Goal: Task Accomplishment & Management: Use online tool/utility

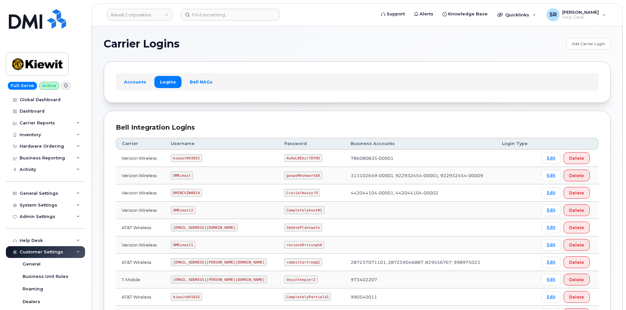
scroll to position [72, 0]
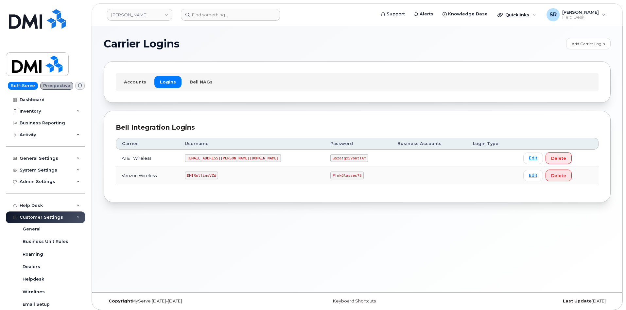
click at [208, 178] on code "DMIRollinsVZW" at bounding box center [201, 175] width 33 height 8
click at [209, 177] on code "DMIRollinsVZW" at bounding box center [201, 175] width 33 height 8
copy code "DMIRollinsVZW"
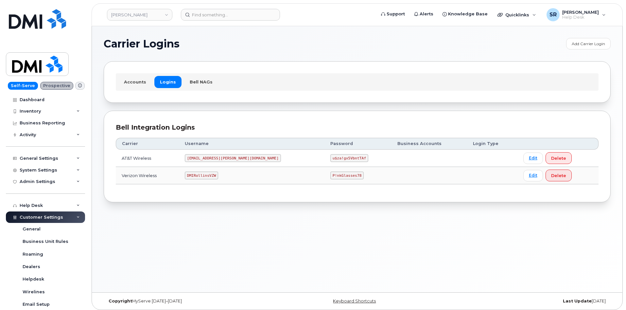
click at [330, 173] on code "P!nkGlasses78" at bounding box center [346, 175] width 33 height 8
copy code "P!nkGlasses78"
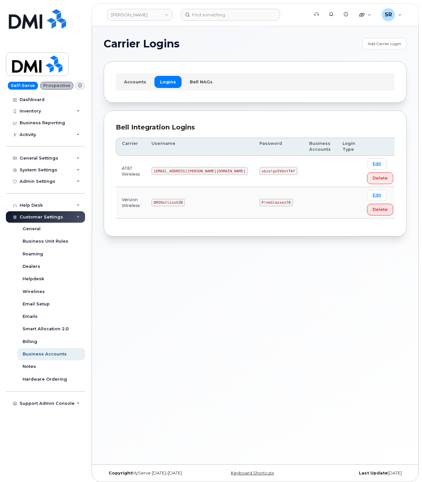
click at [180, 205] on code "DMIRollinsVZW" at bounding box center [167, 203] width 33 height 8
copy code "DMIRollinsVZW"
click at [177, 204] on code "DMIRollinsVZW" at bounding box center [167, 203] width 33 height 8
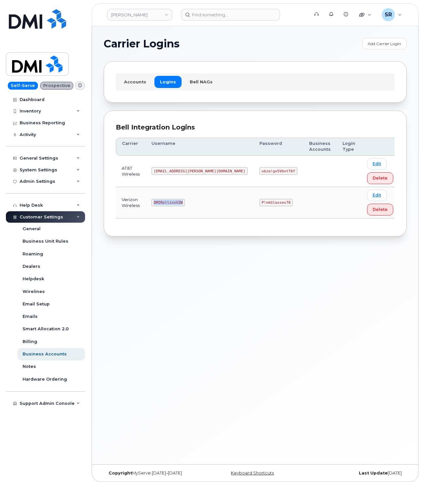
click at [177, 204] on code "DMIRollinsVZW" at bounding box center [167, 203] width 33 height 8
click at [259, 205] on code "P!nkGlasses78" at bounding box center [275, 203] width 33 height 8
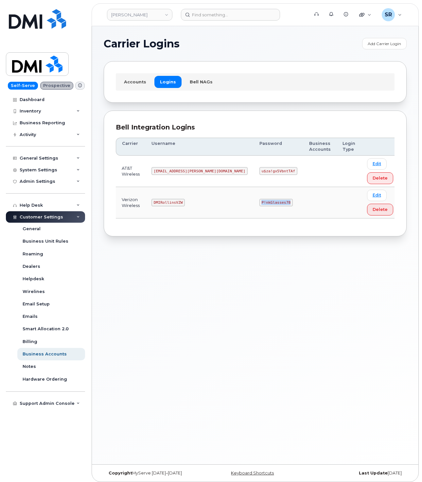
copy code "P!nkGlasses78"
click at [259, 203] on code "P!nkGlasses78" at bounding box center [275, 203] width 33 height 8
click at [259, 206] on code "P!nkGlasses78" at bounding box center [275, 203] width 33 height 8
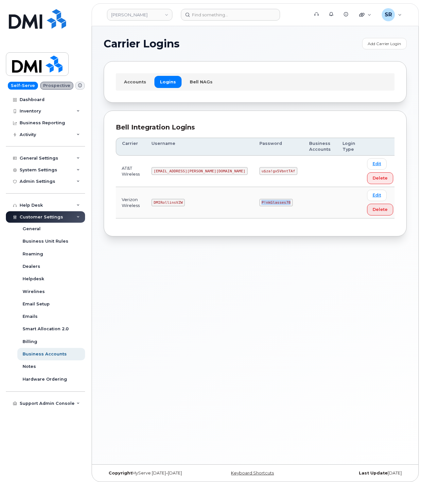
copy code "P!nkGlasses78"
click at [169, 249] on div "Carrier Logins Add Carrier Login Accounts Logins Bell NAGs Bell Integration Log…" at bounding box center [255, 245] width 327 height 438
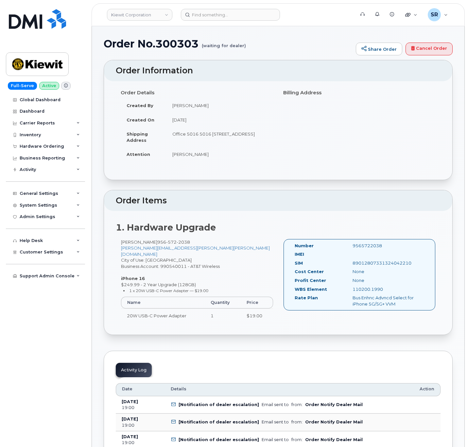
click at [231, 22] on header "Kiewit Corporation Support Alerts Knowledge Base Quicklinks Suspend / Cancel De…" at bounding box center [278, 14] width 373 height 23
click at [231, 20] on input at bounding box center [230, 15] width 99 height 12
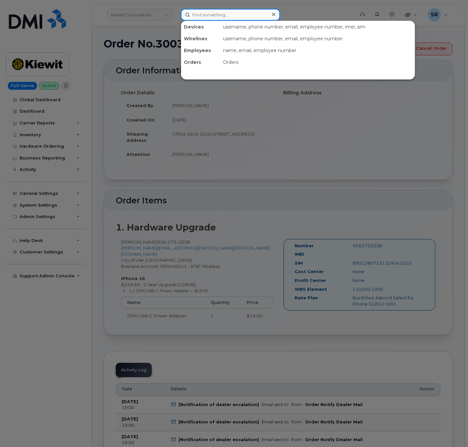
paste input "7819961999"
type input "7819961999"
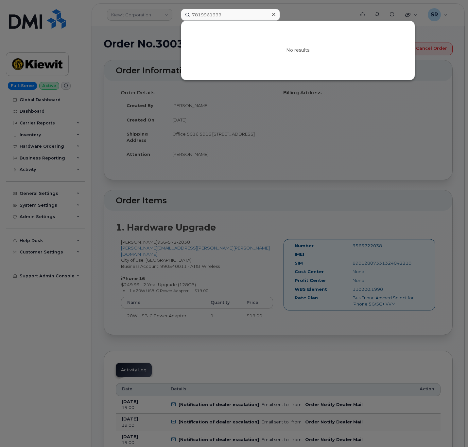
drag, startPoint x: 191, startPoint y: 114, endPoint x: 178, endPoint y: 91, distance: 26.8
click at [191, 114] on div at bounding box center [234, 223] width 468 height 447
